Goal: Task Accomplishment & Management: Use online tool/utility

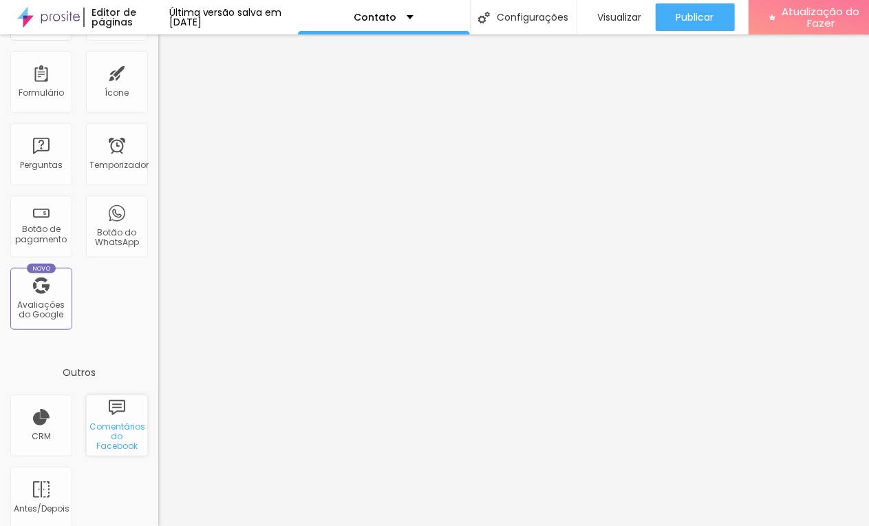
scroll to position [391, 0]
click at [114, 233] on font "Botão do WhatsApp" at bounding box center [117, 236] width 44 height 21
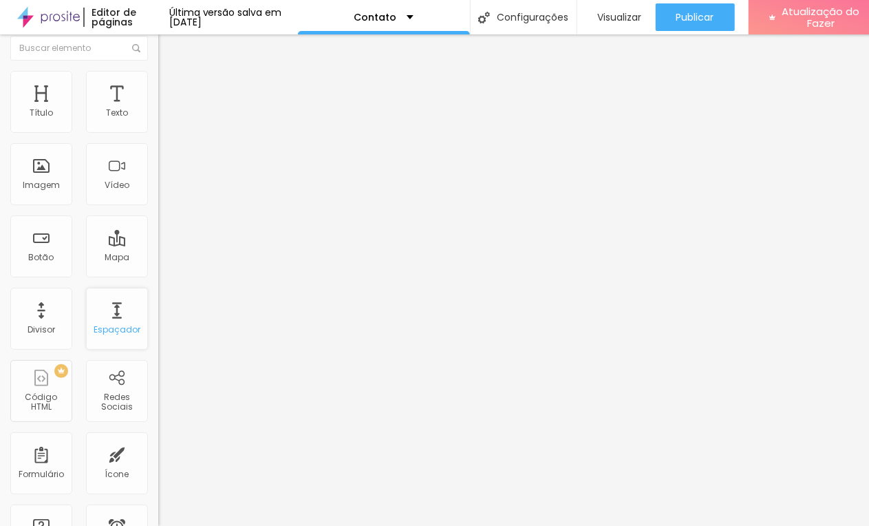
scroll to position [0, 0]
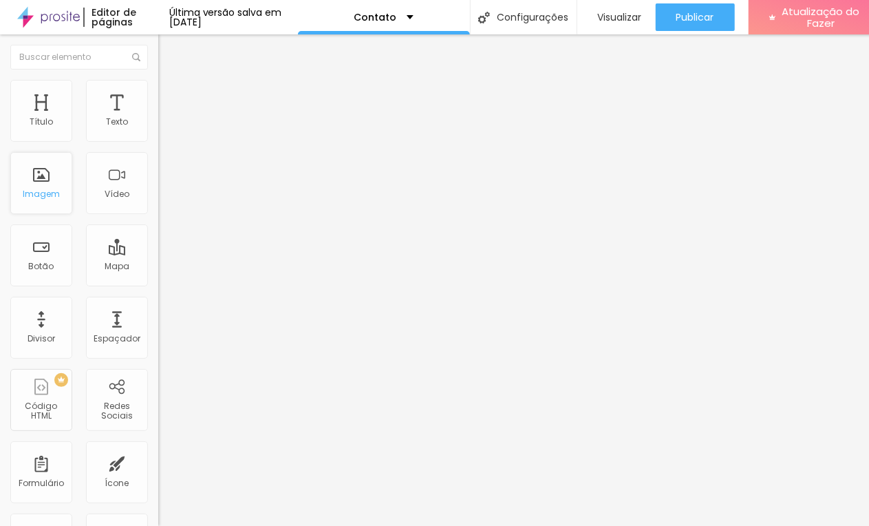
click at [60, 166] on div "Imagem" at bounding box center [41, 183] width 62 height 62
click at [61, 21] on img at bounding box center [48, 17] width 63 height 34
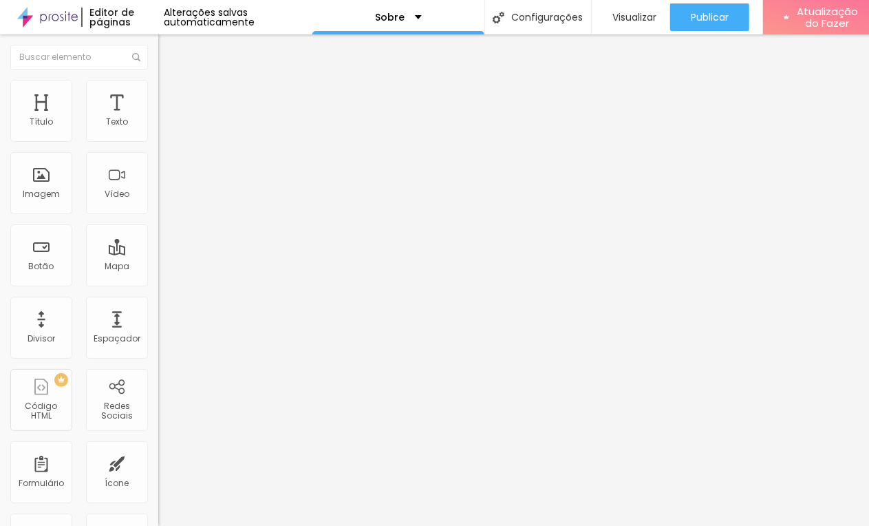
click at [167, 118] on font "Trocar imagem" at bounding box center [200, 113] width 67 height 12
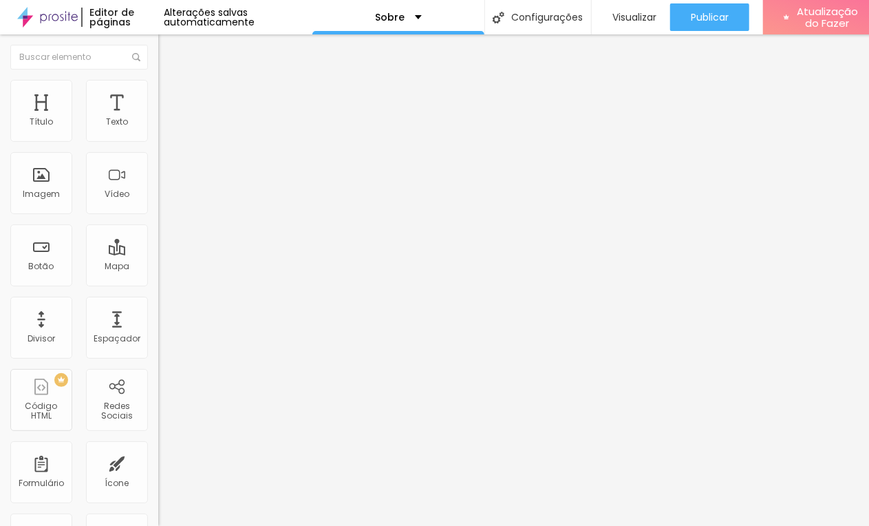
type input "16"
type input "17"
type input "18"
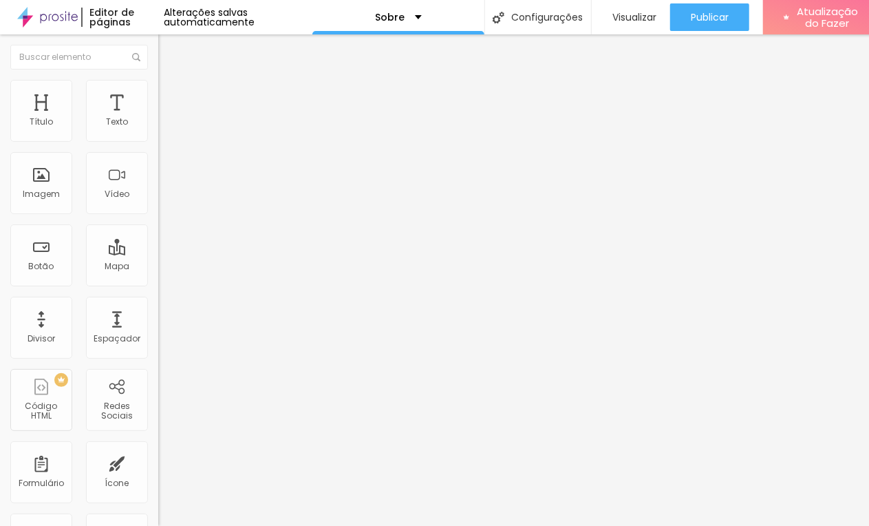
type input "18"
type input "19"
type input "20"
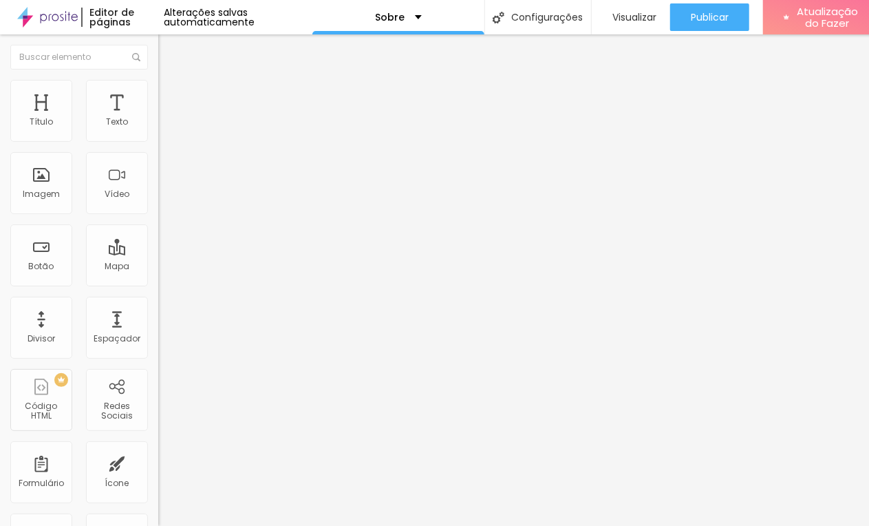
type input "21"
type input "22"
type input "23"
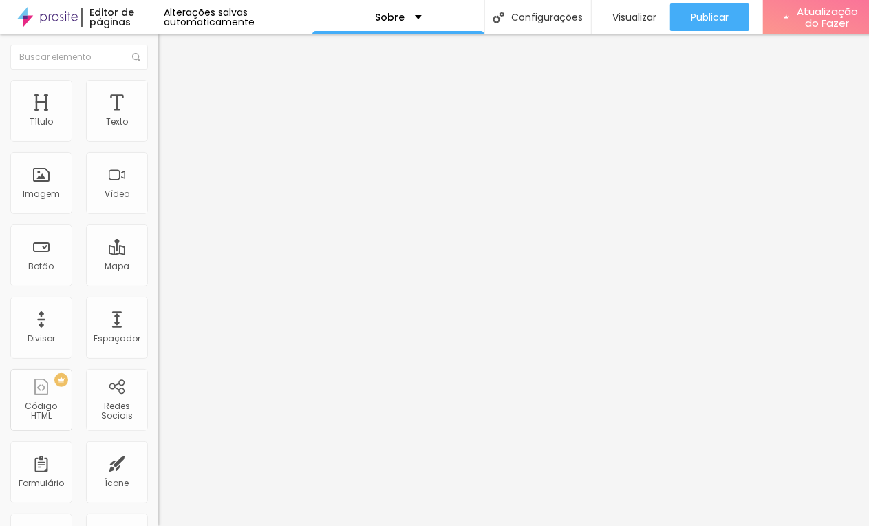
type input "23"
type input "22"
type input "21"
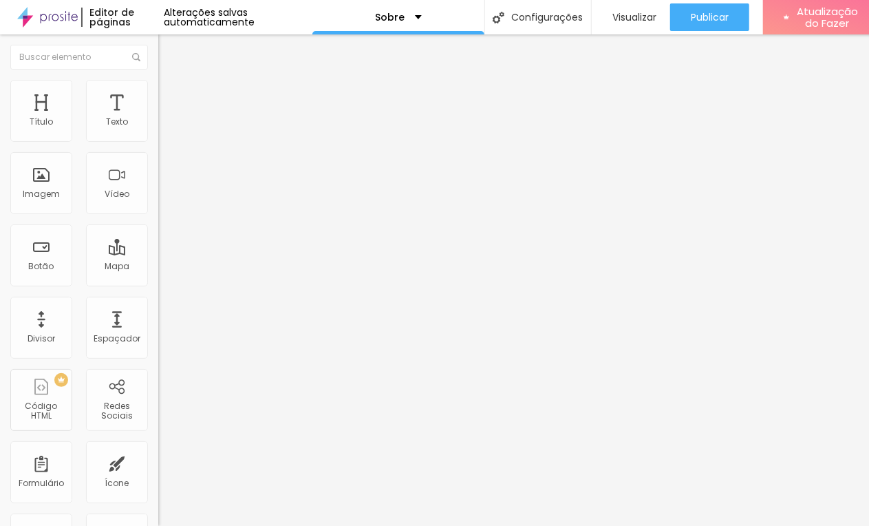
type input "20"
type input "18"
type input "16"
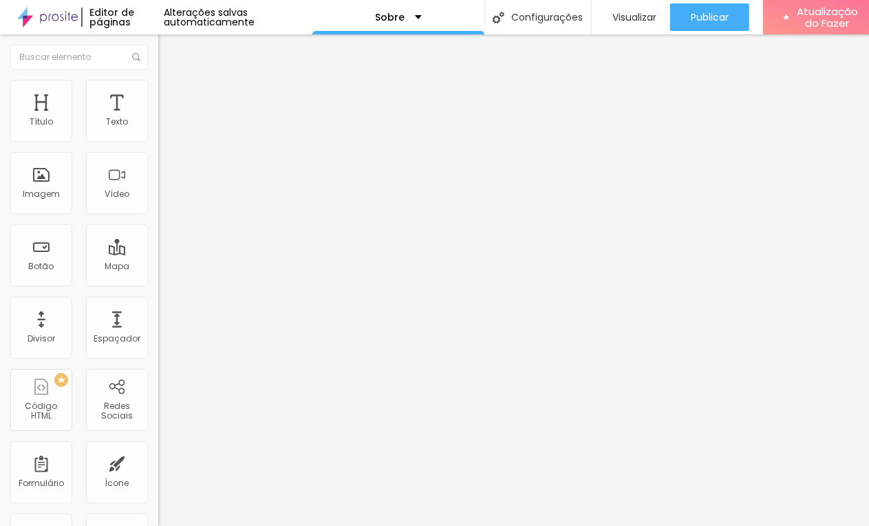
type input "16"
type input "15"
type input "14"
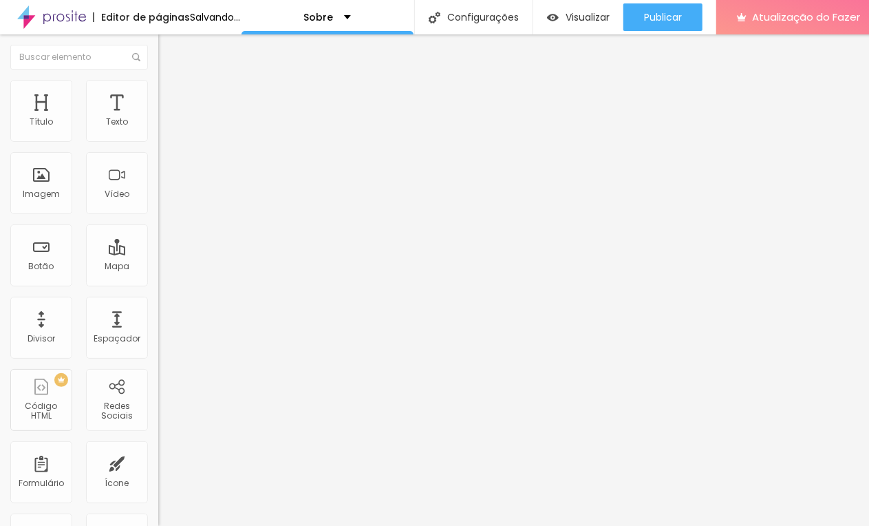
drag, startPoint x: 61, startPoint y: 136, endPoint x: 53, endPoint y: 142, distance: 9.8
type input "14"
click at [158, 253] on input "range" at bounding box center [202, 258] width 89 height 11
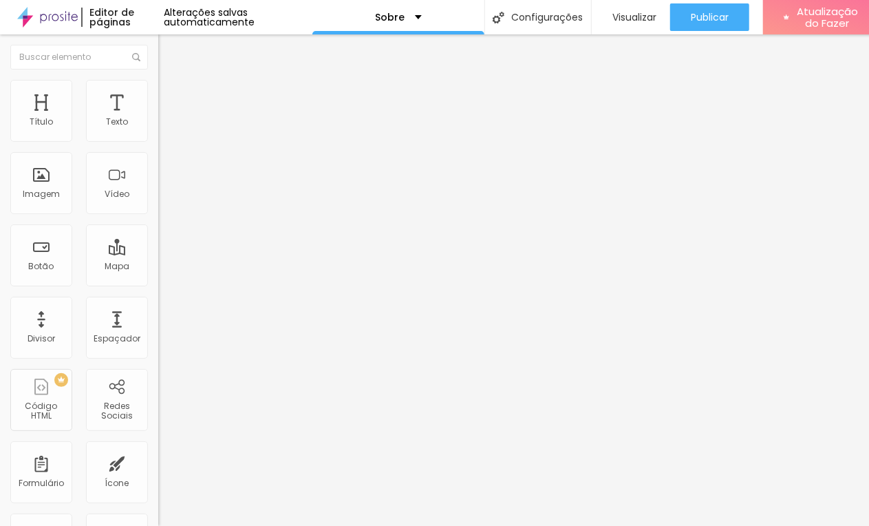
type input "1.2"
type input "1.1"
type input "1"
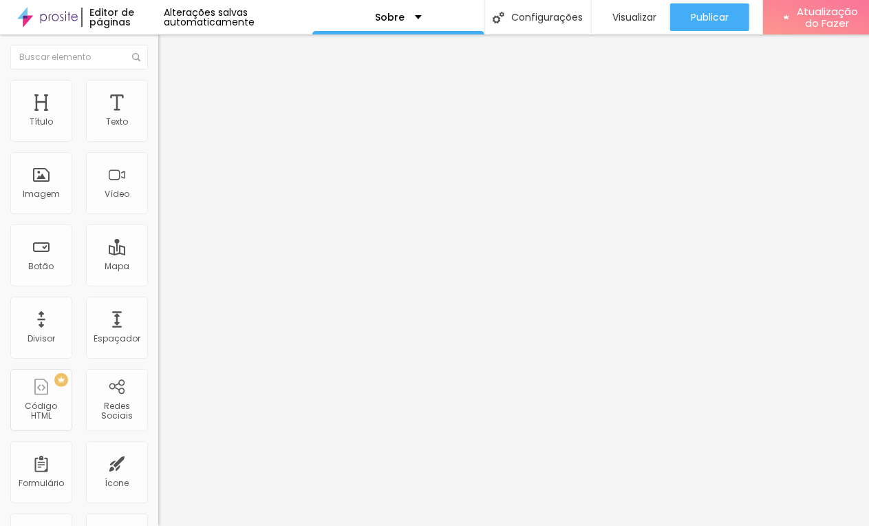
type input "1"
type input "0.9"
type input "0.8"
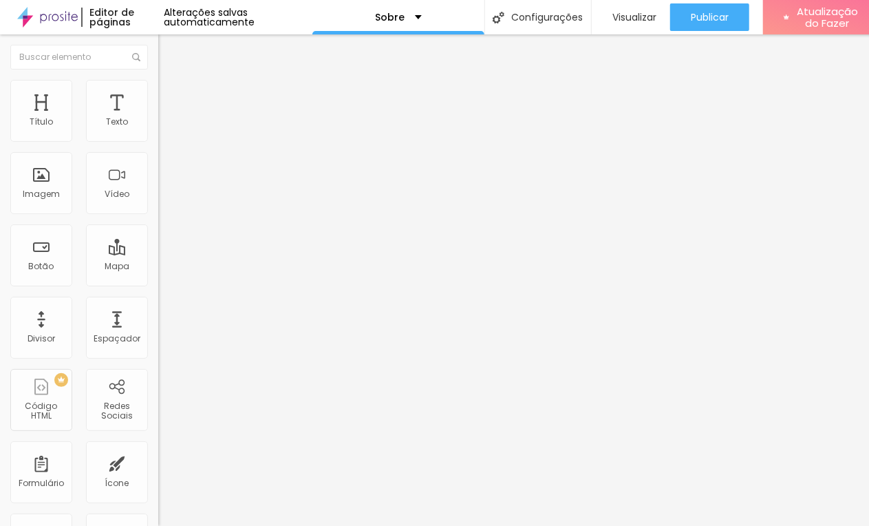
type input "0.7"
type input "0.8"
type input "1"
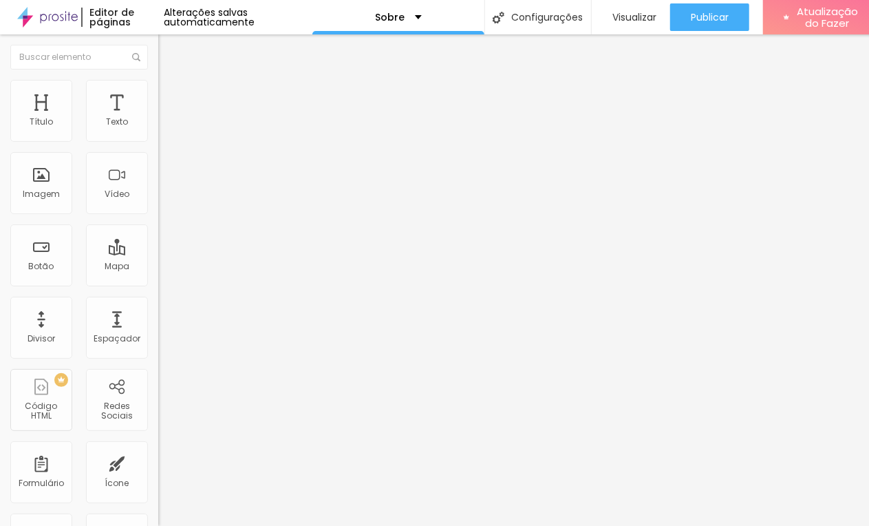
type input "1"
type input "1.1"
type input "1.2"
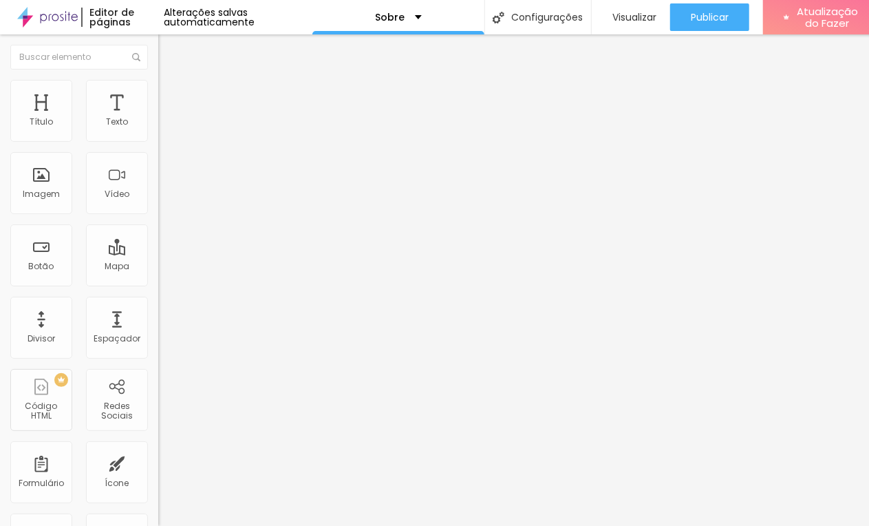
drag, startPoint x: 83, startPoint y: 188, endPoint x: 72, endPoint y: 193, distance: 12.3
type input "1.2"
click at [169, 50] on div "Editar nulo" at bounding box center [205, 50] width 72 height 11
click at [59, 19] on img at bounding box center [47, 17] width 61 height 34
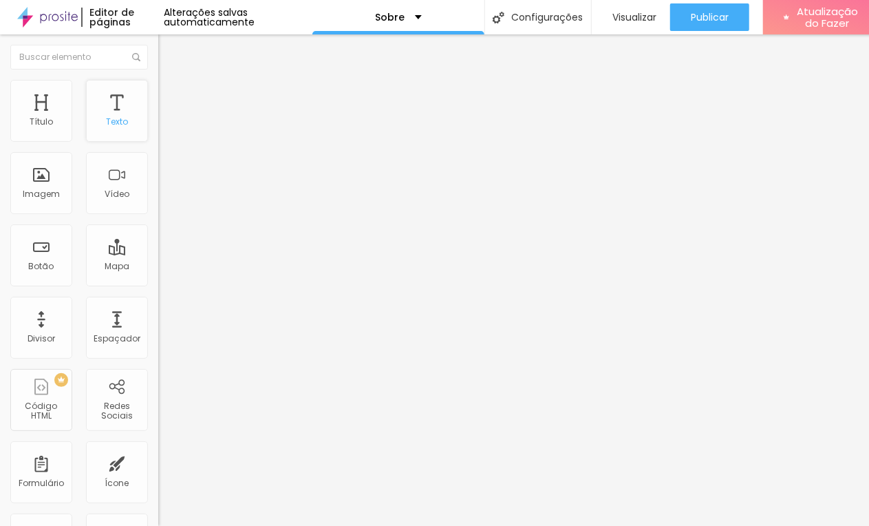
click at [114, 108] on div "Texto" at bounding box center [117, 111] width 62 height 62
click at [106, 123] on font "Texto" at bounding box center [117, 122] width 22 height 12
click at [120, 102] on div "Texto" at bounding box center [117, 111] width 62 height 62
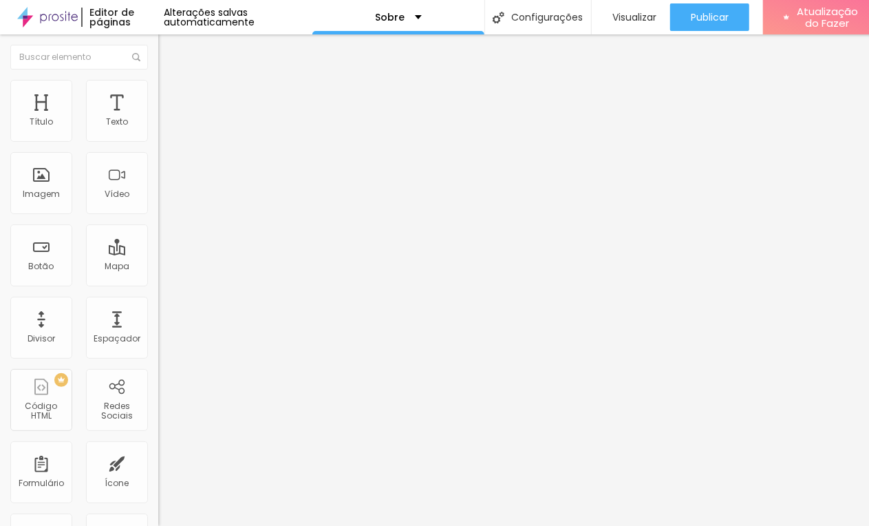
click at [158, 88] on li "Avançado" at bounding box center [237, 87] width 158 height 14
type input "13"
type input "31"
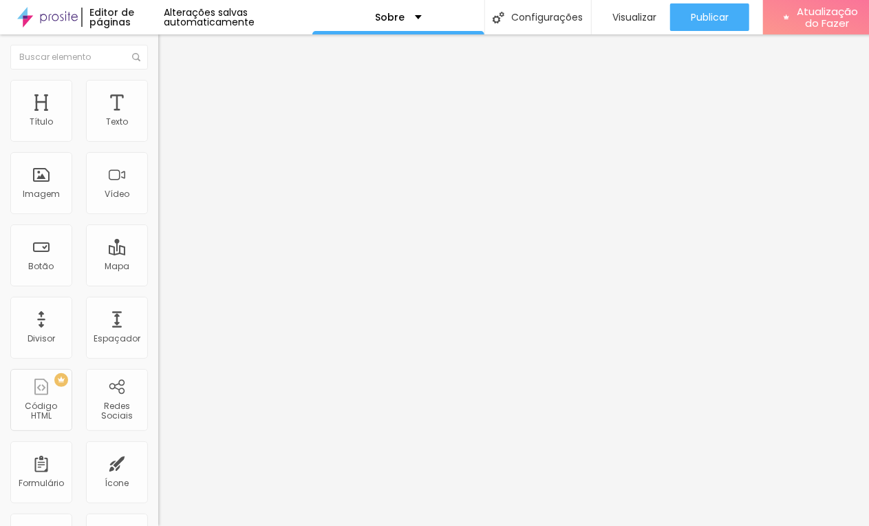
type input "34"
type input "31"
type input "22"
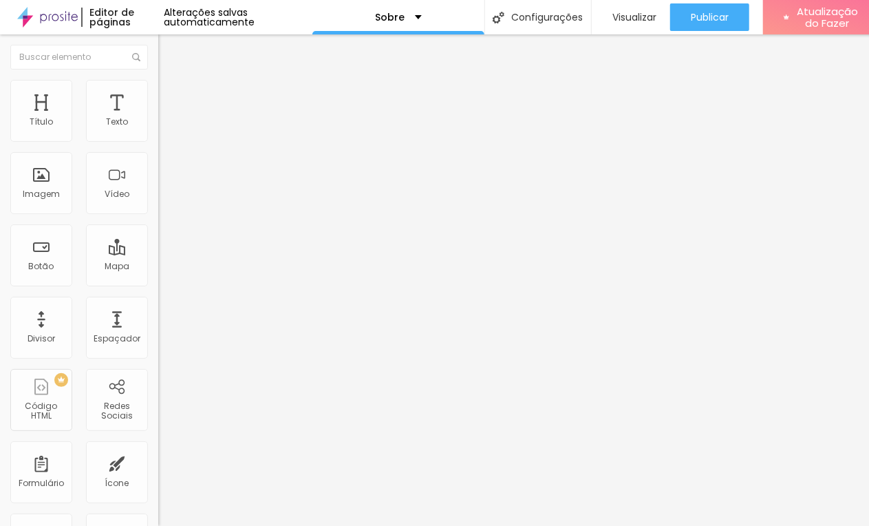
type input "22"
type input "9"
type input "4"
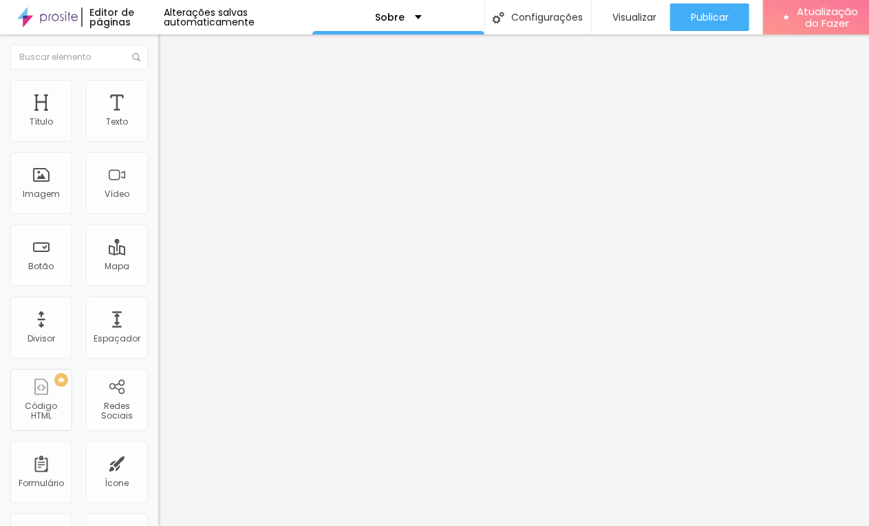
type input "0"
click at [158, 253] on input "range" at bounding box center [202, 258] width 89 height 11
type input "6"
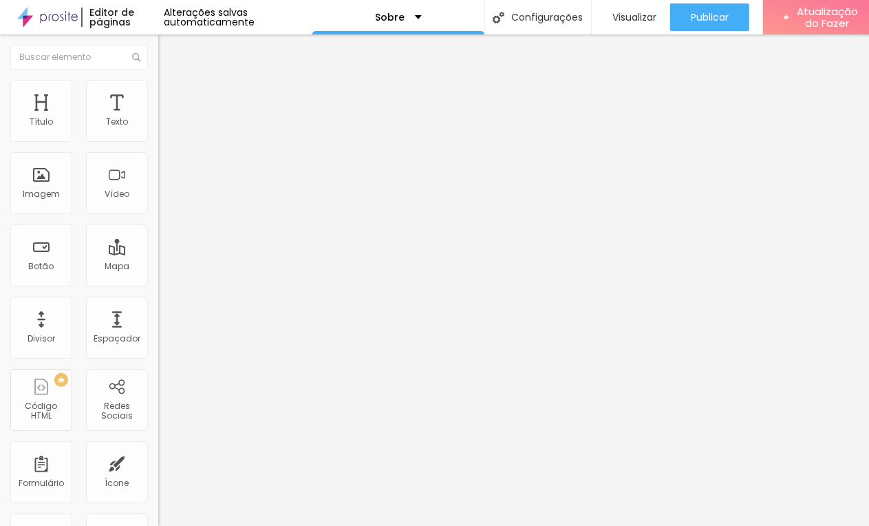
type input "6"
type input "13"
type input "23"
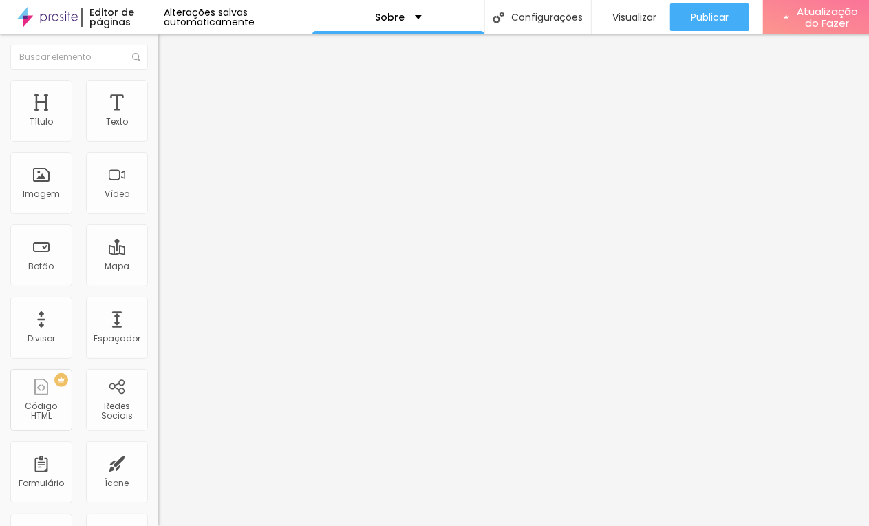
type input "30"
type input "32"
type input "31"
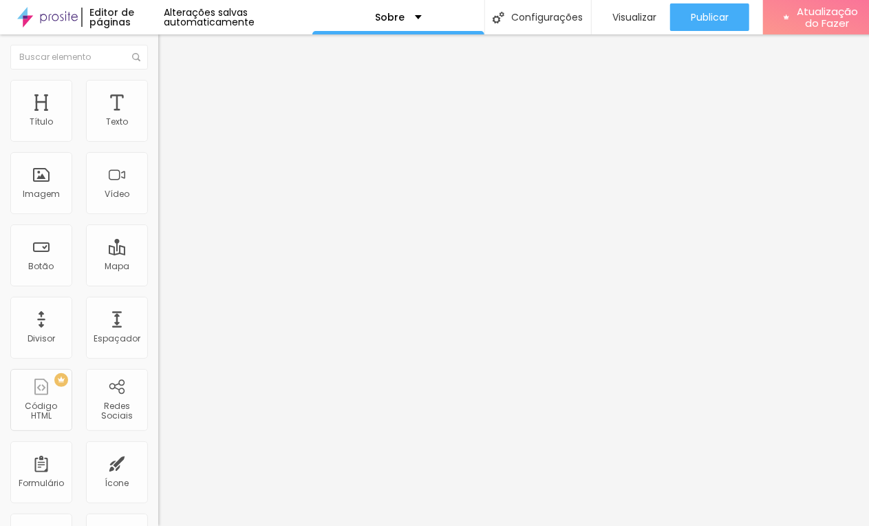
type input "31"
type input "27"
type input "23"
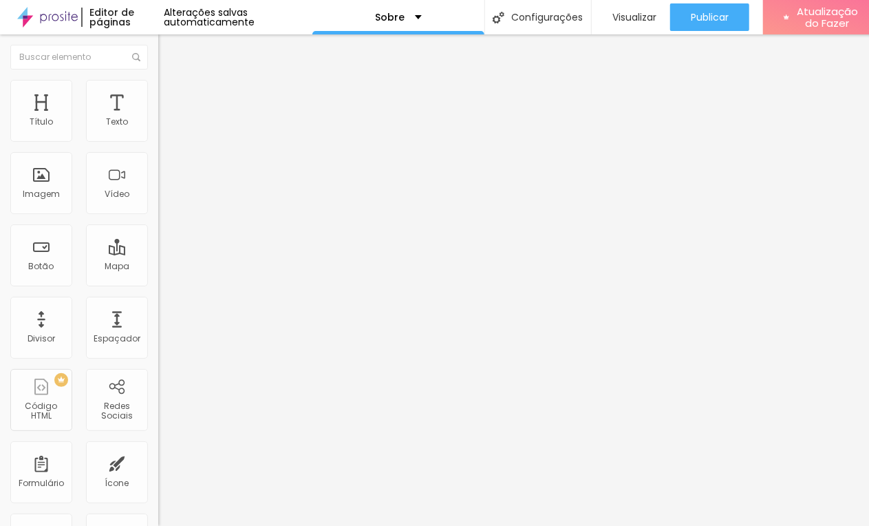
type input "21"
type input "19"
type input "17"
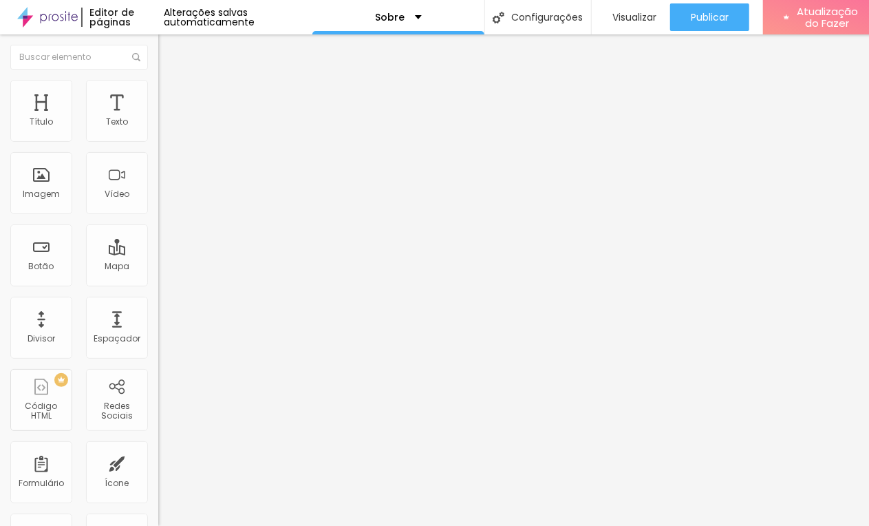
type input "17"
type input "15"
drag, startPoint x: 37, startPoint y: 162, endPoint x: 33, endPoint y: 120, distance: 41.5
type input "15"
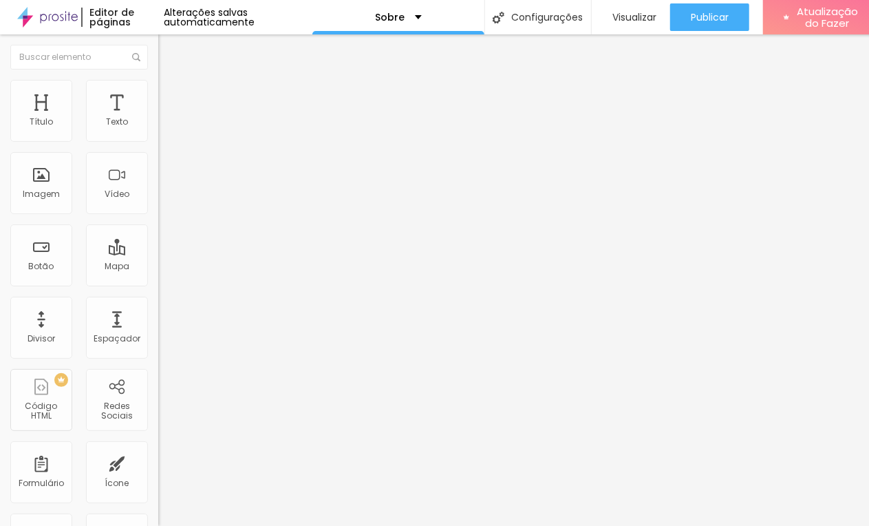
click at [158, 448] on input "range" at bounding box center [202, 453] width 89 height 11
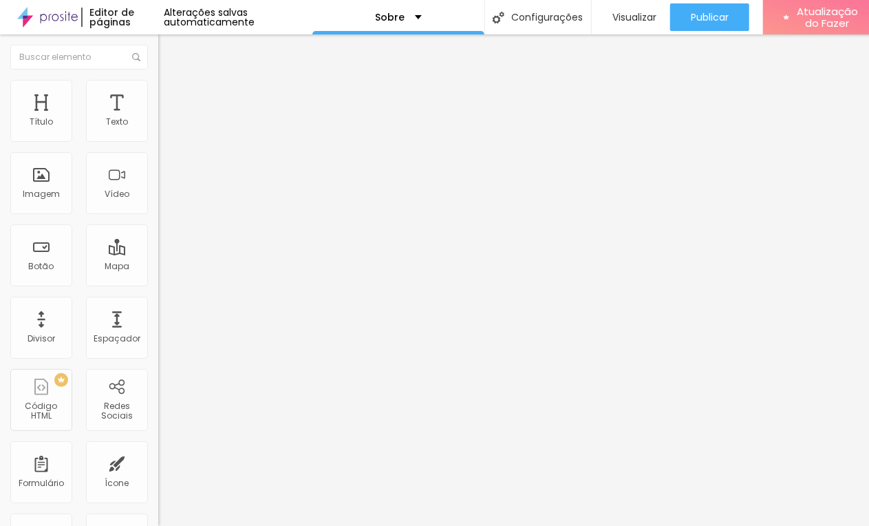
click at [158, 76] on img at bounding box center [164, 72] width 12 height 12
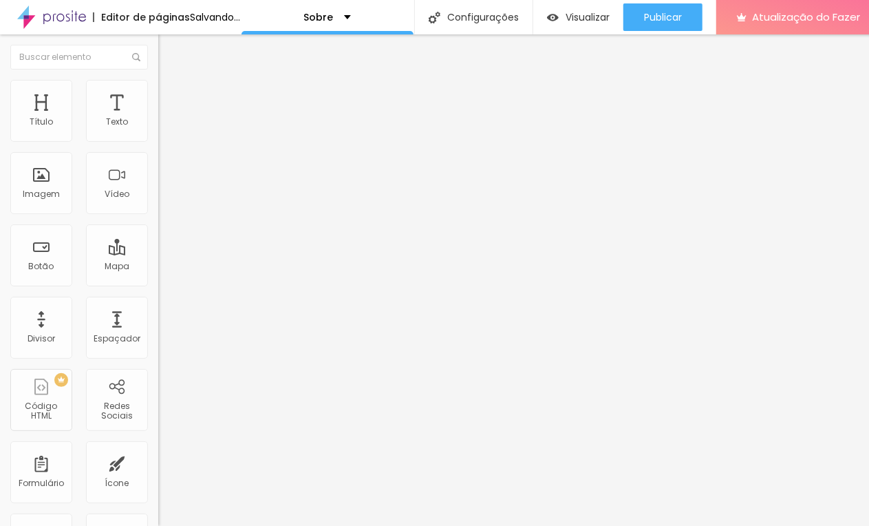
type input "15"
type input "17"
type input "23"
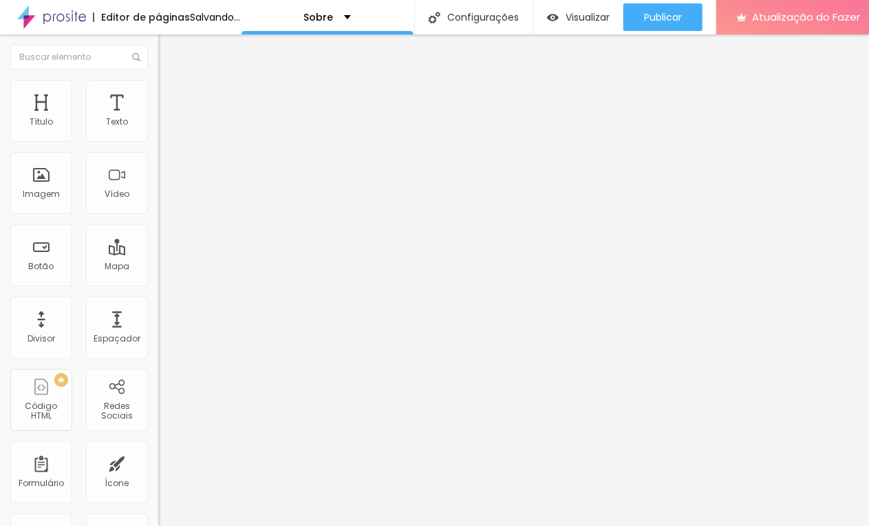
type input "23"
type input "25"
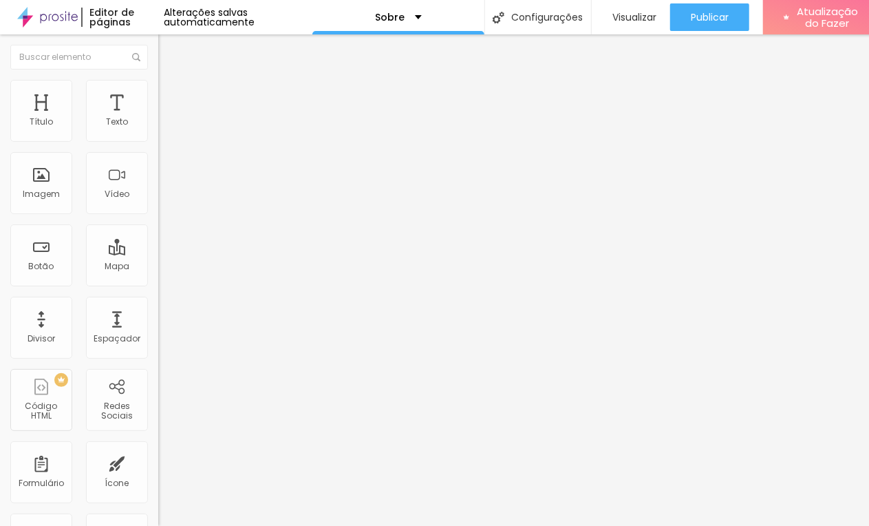
type input "26"
type input "24"
type input "23"
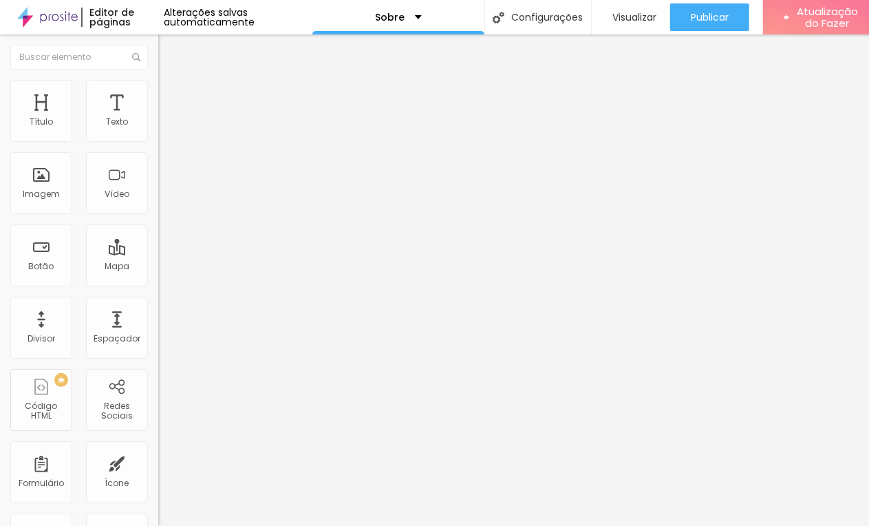
type input "23"
type input "22"
type input "21"
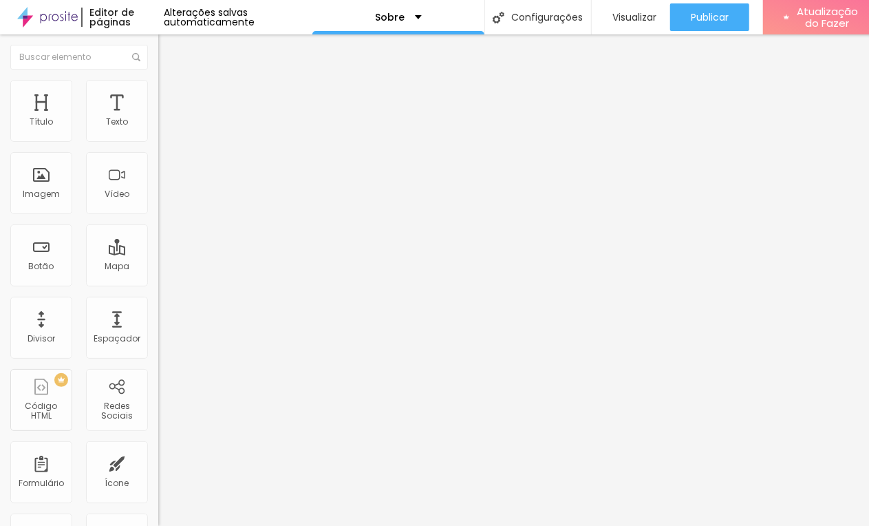
type input "19"
type input "18"
drag, startPoint x: 55, startPoint y: 136, endPoint x: 69, endPoint y: 125, distance: 17.6
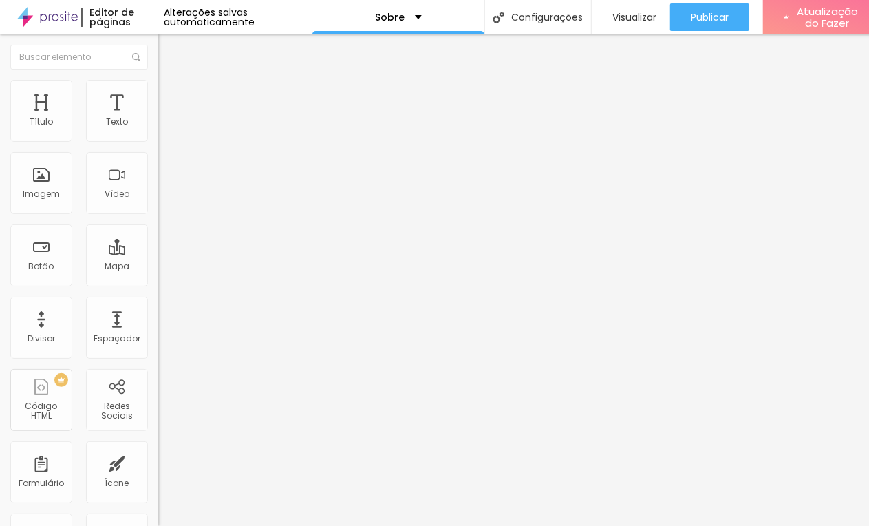
type input "18"
click at [158, 253] on input "range" at bounding box center [202, 258] width 89 height 11
click at [648, 19] on font "Visualizar" at bounding box center [635, 17] width 44 height 14
drag, startPoint x: 389, startPoint y: 170, endPoint x: 14, endPoint y: 52, distance: 393.3
click at [169, 52] on img "button" at bounding box center [174, 50] width 11 height 11
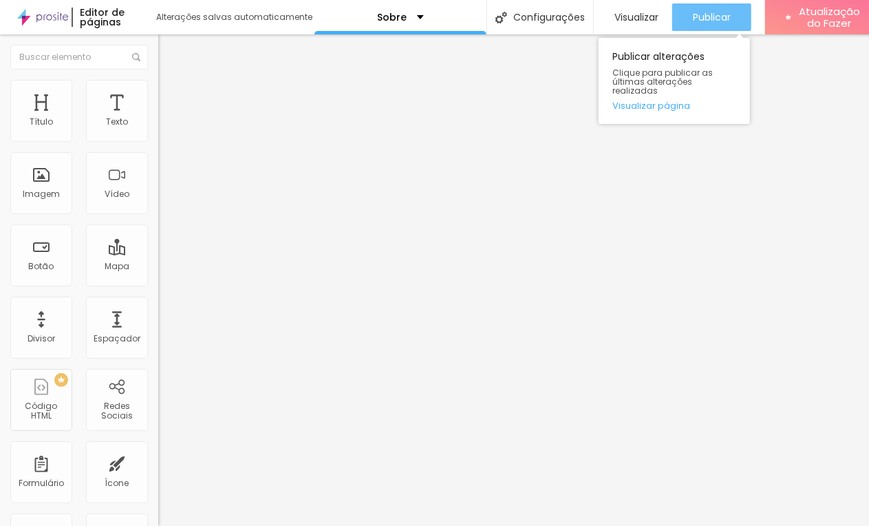
click at [721, 21] on font "Publicar" at bounding box center [712, 17] width 38 height 14
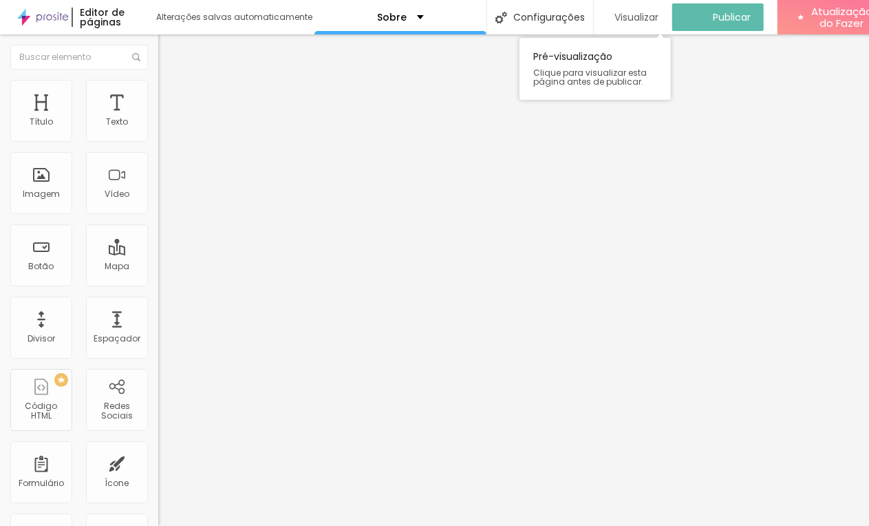
click at [647, 17] on font "Visualizar" at bounding box center [637, 17] width 44 height 14
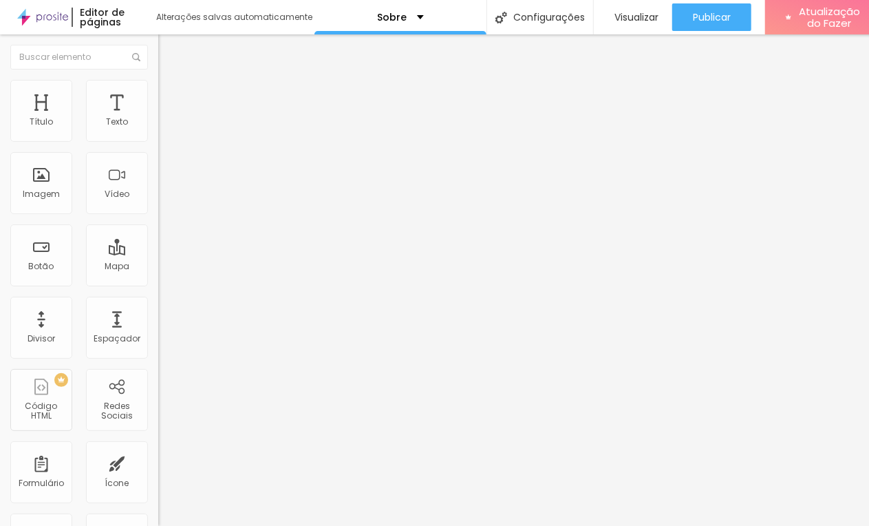
scroll to position [153, 0]
